Goal: Find specific page/section: Find specific page/section

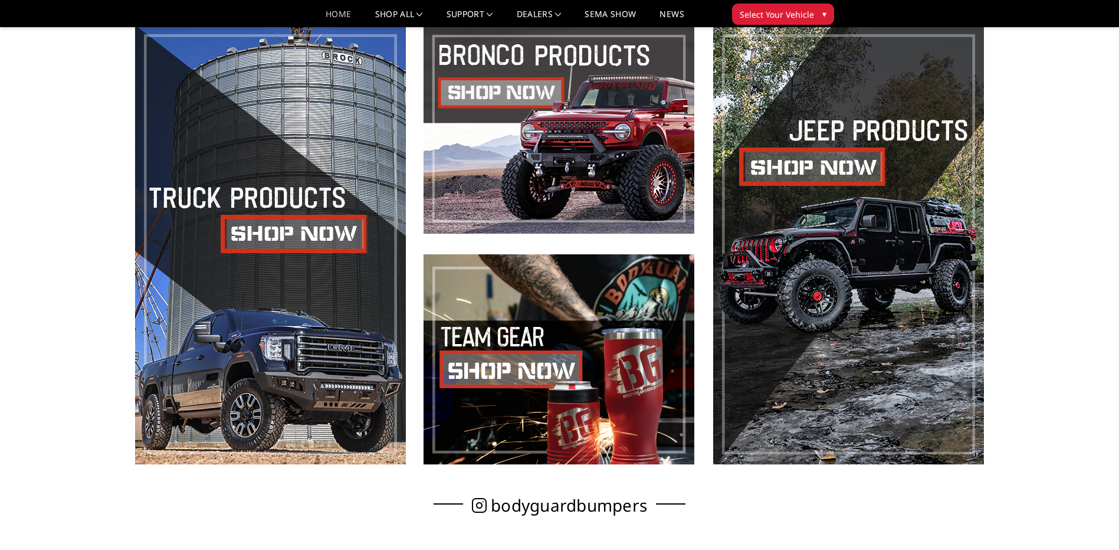
scroll to position [531, 0]
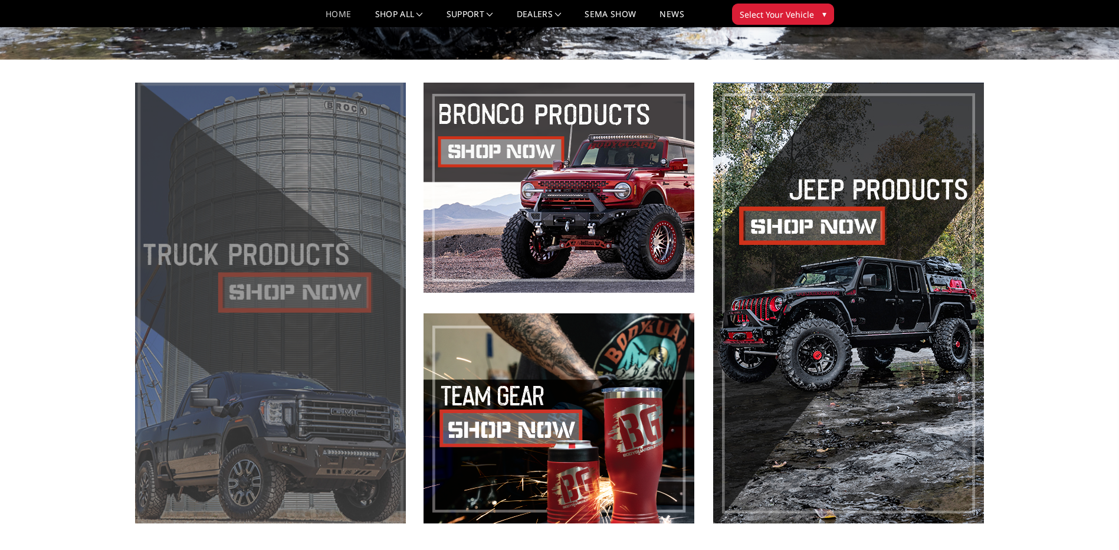
click at [266, 294] on span at bounding box center [270, 303] width 271 height 441
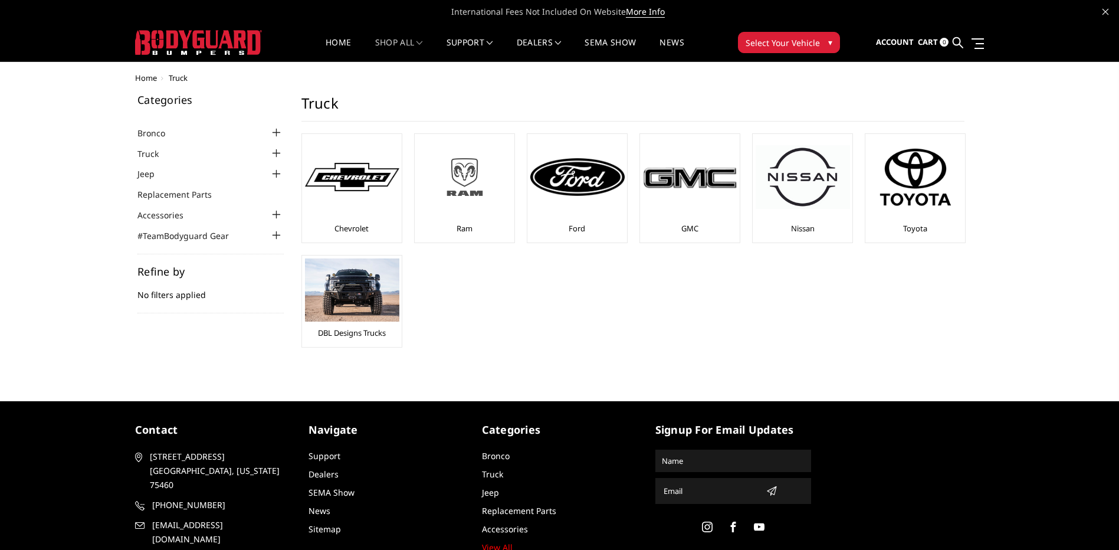
click at [458, 173] on img at bounding box center [465, 176] width 94 height 53
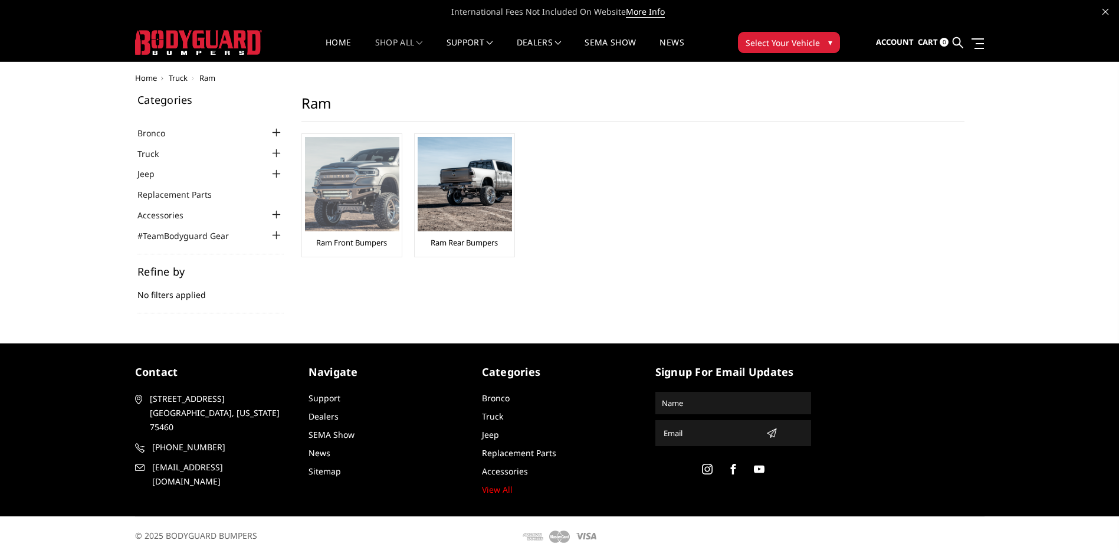
click at [359, 214] on img at bounding box center [352, 184] width 94 height 94
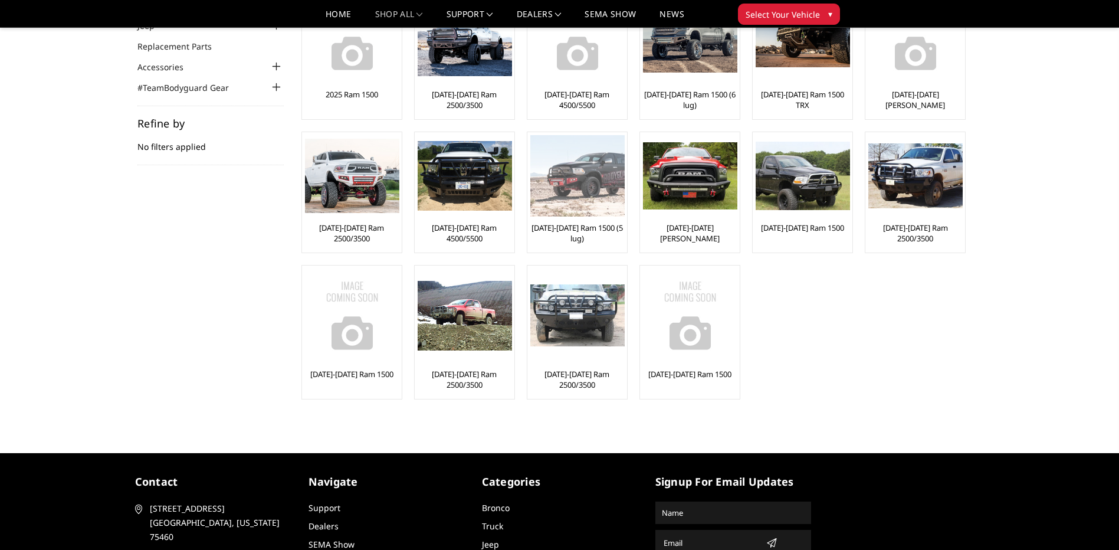
scroll to position [118, 0]
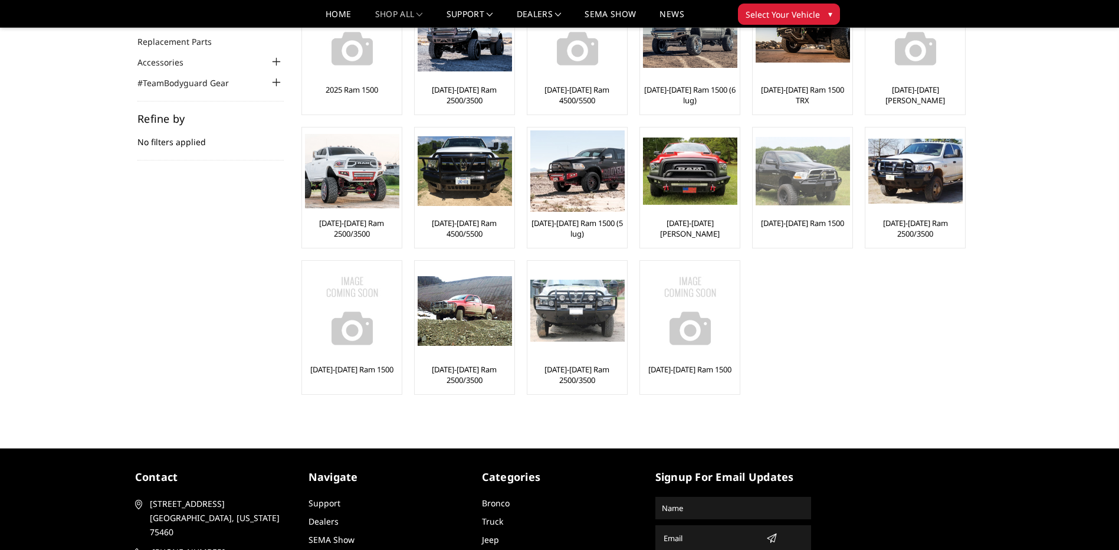
click at [837, 178] on img at bounding box center [803, 171] width 94 height 68
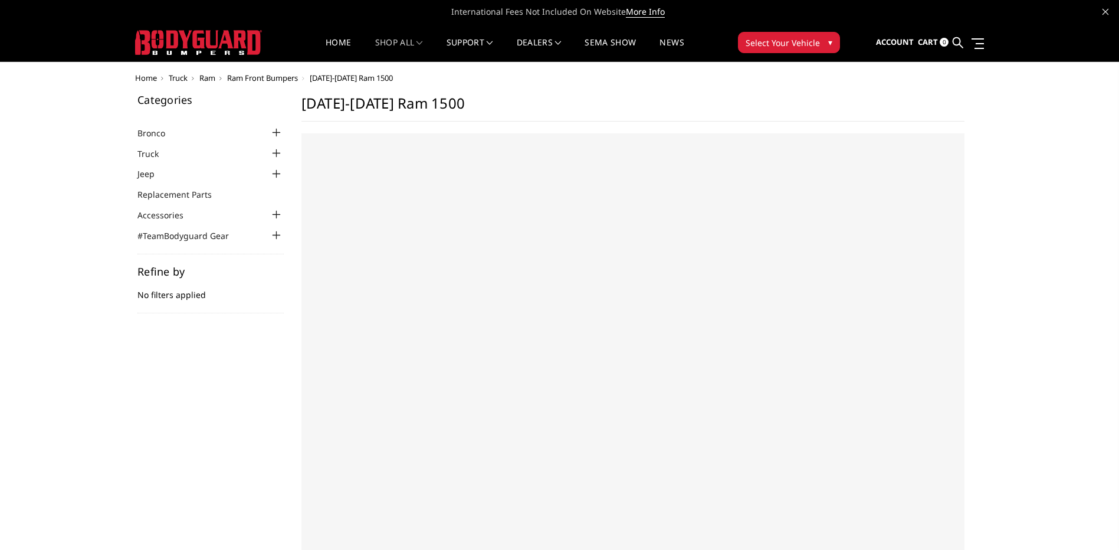
select select "US"
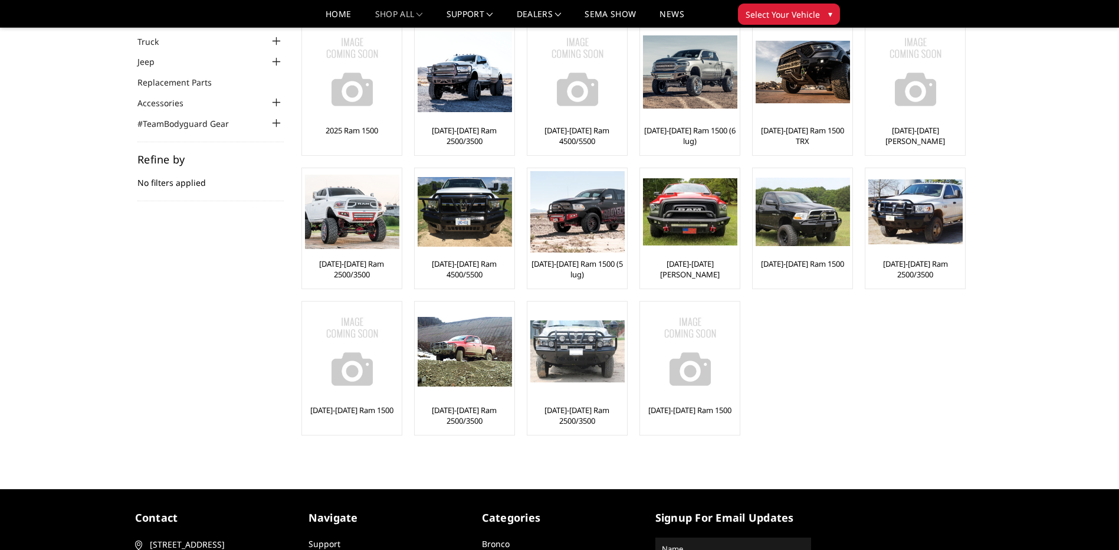
scroll to position [59, 0]
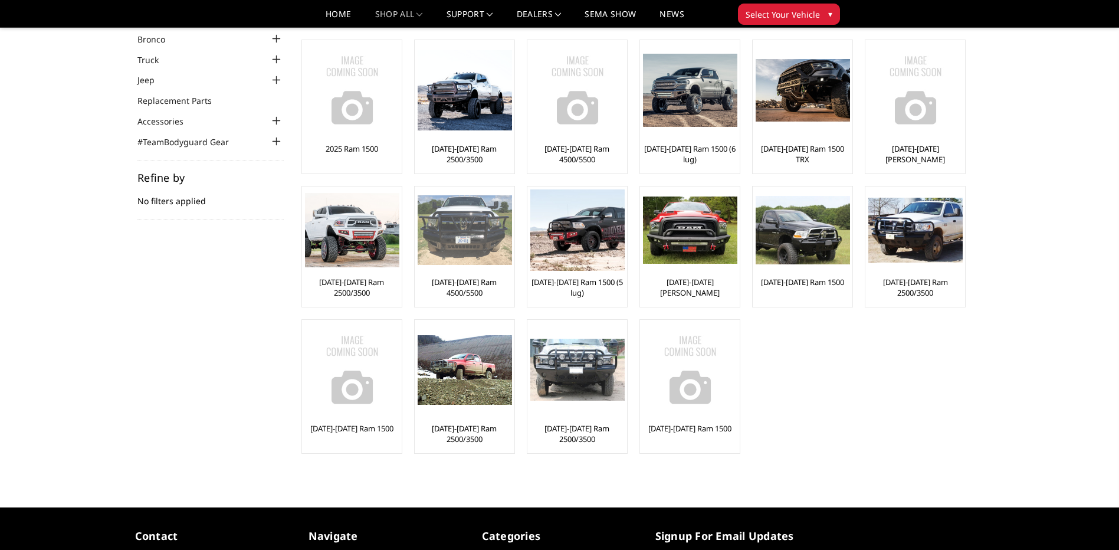
click at [490, 228] on img at bounding box center [465, 230] width 94 height 70
click at [484, 235] on img at bounding box center [465, 230] width 94 height 70
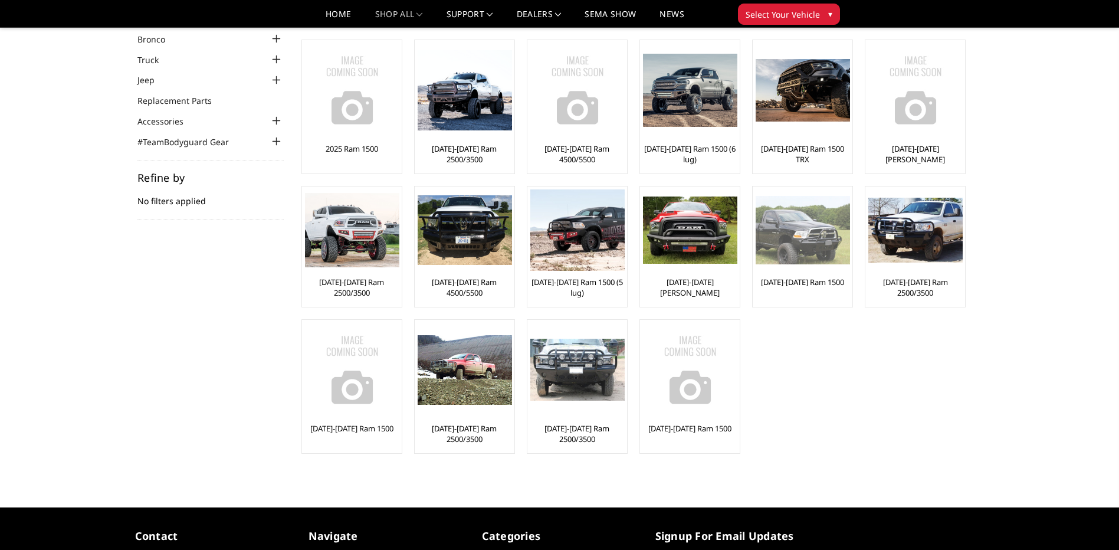
click at [808, 213] on img at bounding box center [803, 230] width 94 height 68
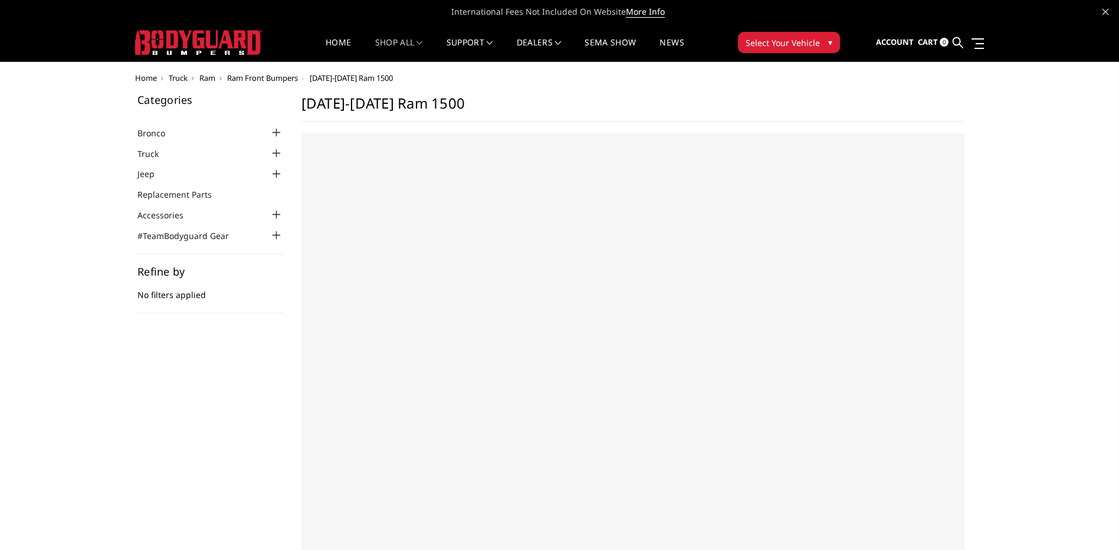
select select "US"
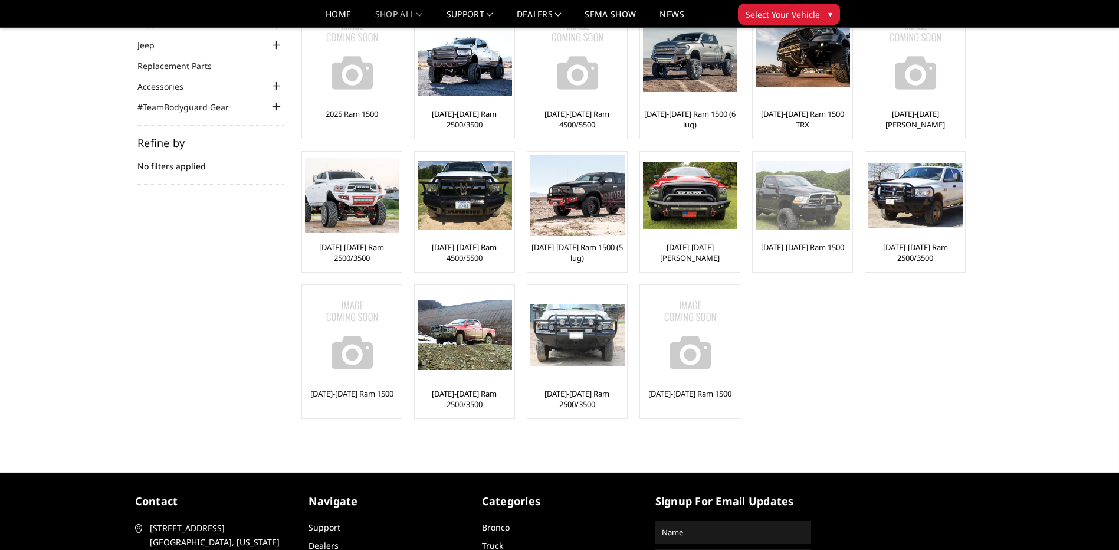
scroll to position [59, 0]
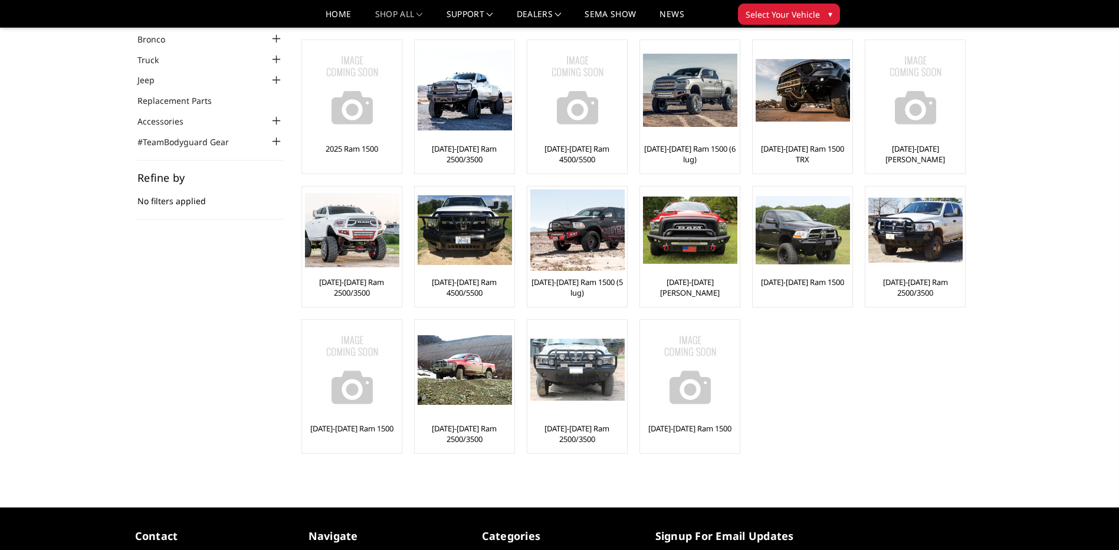
drag, startPoint x: 798, startPoint y: 218, endPoint x: 770, endPoint y: 323, distance: 108.6
click at [770, 323] on ul "2025 Ram 1500 2019-2025 Ram 2500/3500 2019-2025 Ram 4500/5500 2019-2024 Ram 150…" at bounding box center [633, 253] width 687 height 426
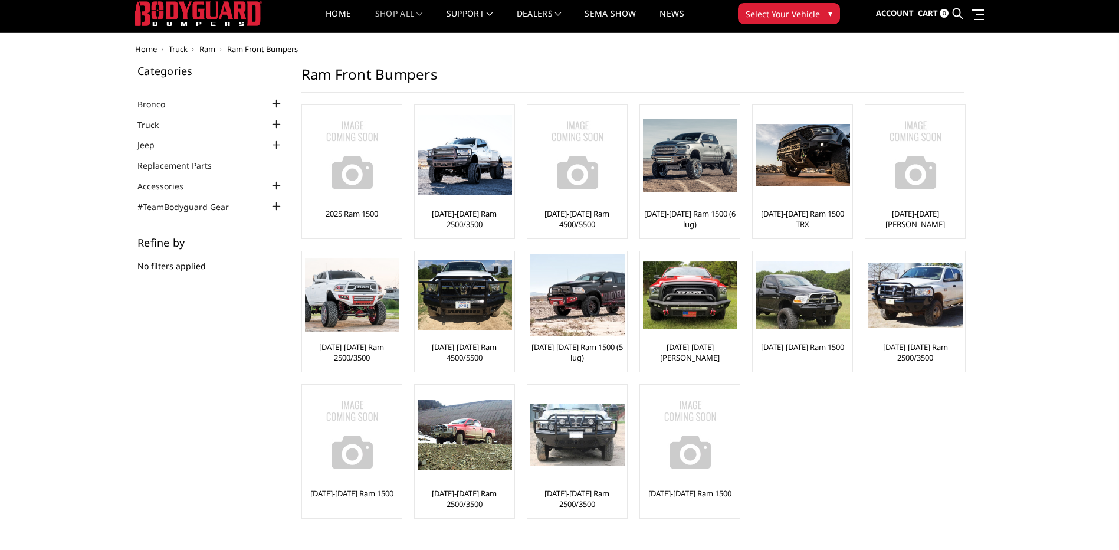
scroll to position [0, 0]
